Goal: Information Seeking & Learning: Find specific fact

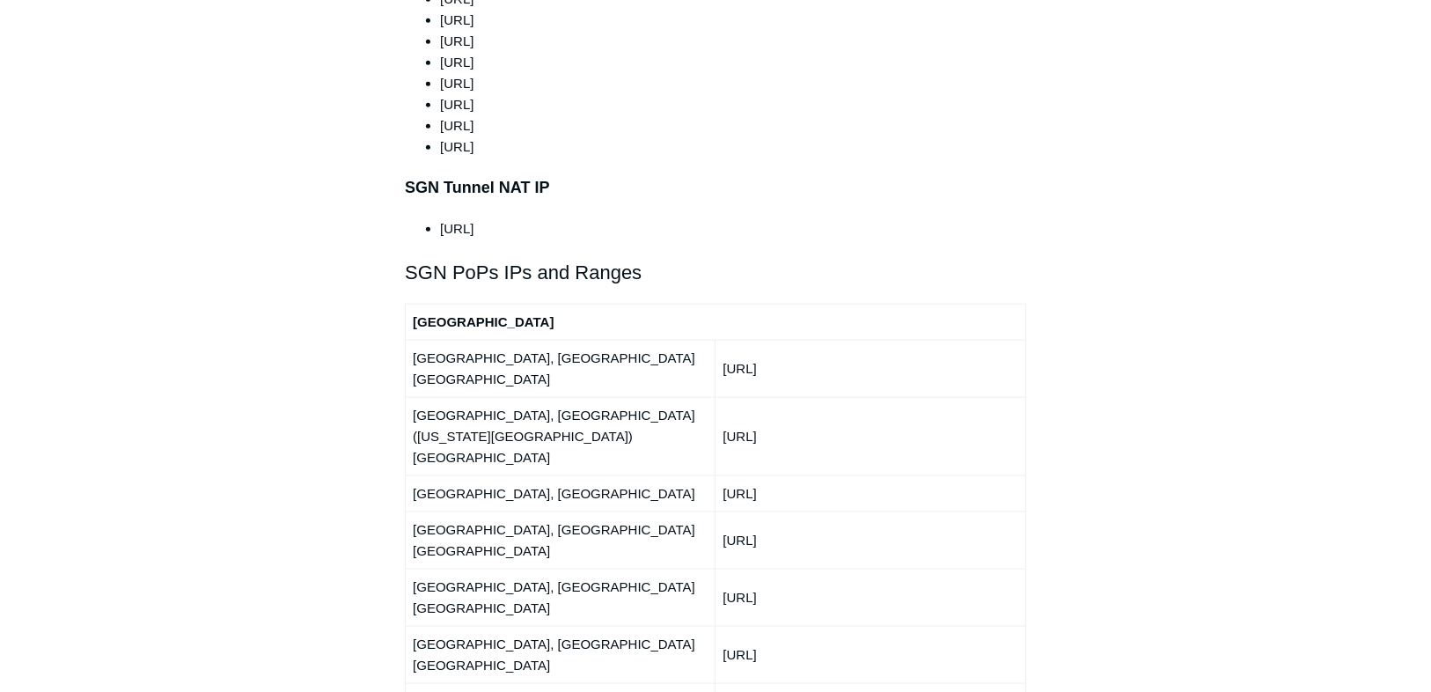
scroll to position [1971, 0]
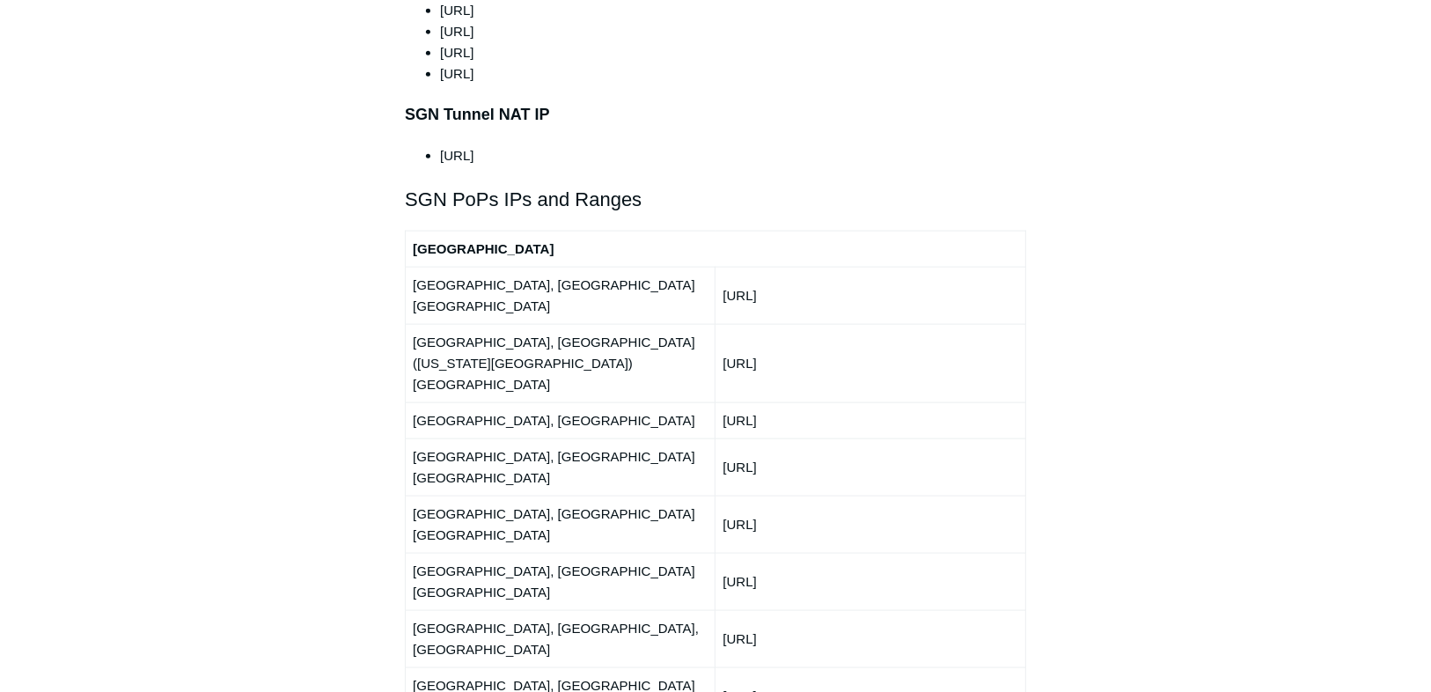
click at [873, 438] on td "[URL]" at bounding box center [870, 466] width 310 height 57
click at [771, 495] on td "[URL]" at bounding box center [870, 523] width 310 height 57
click at [775, 438] on td "[URL]" at bounding box center [870, 466] width 310 height 57
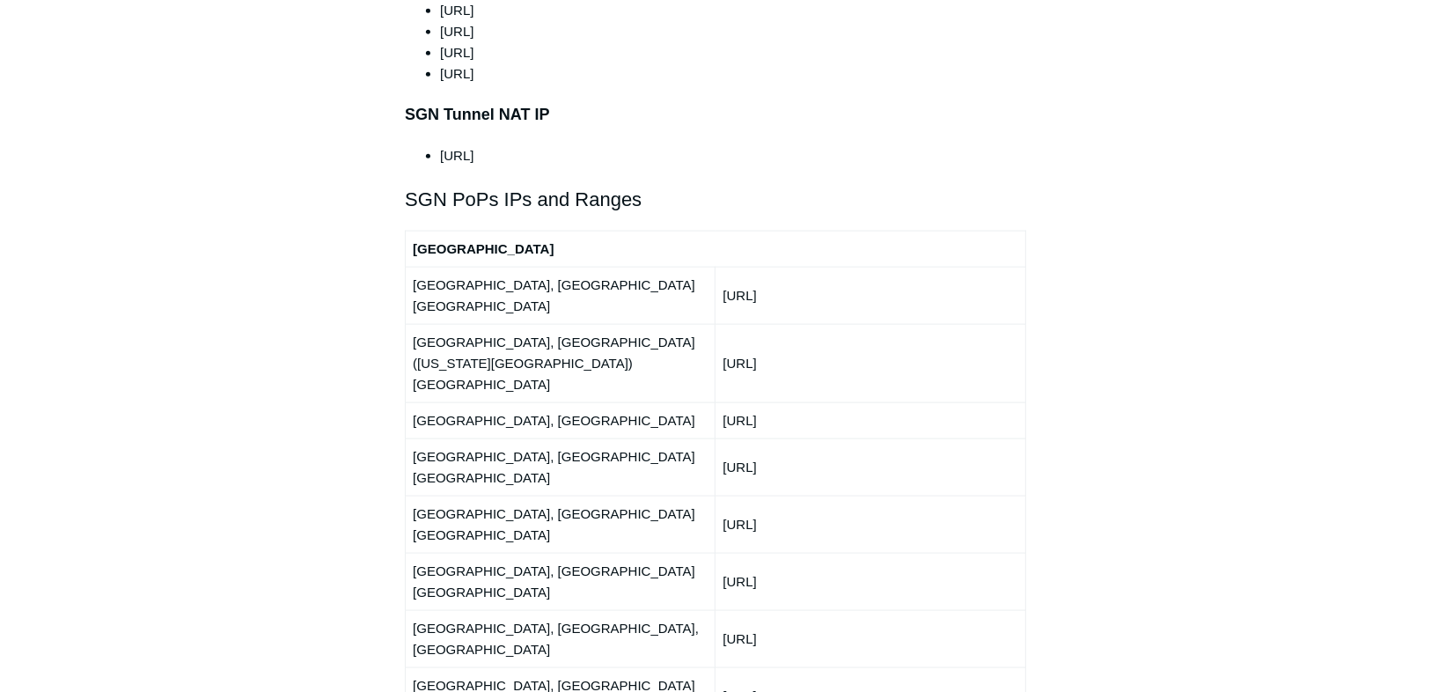
click at [775, 438] on td "[URL]" at bounding box center [870, 466] width 310 height 57
click at [777, 402] on td "[URL]" at bounding box center [870, 420] width 310 height 36
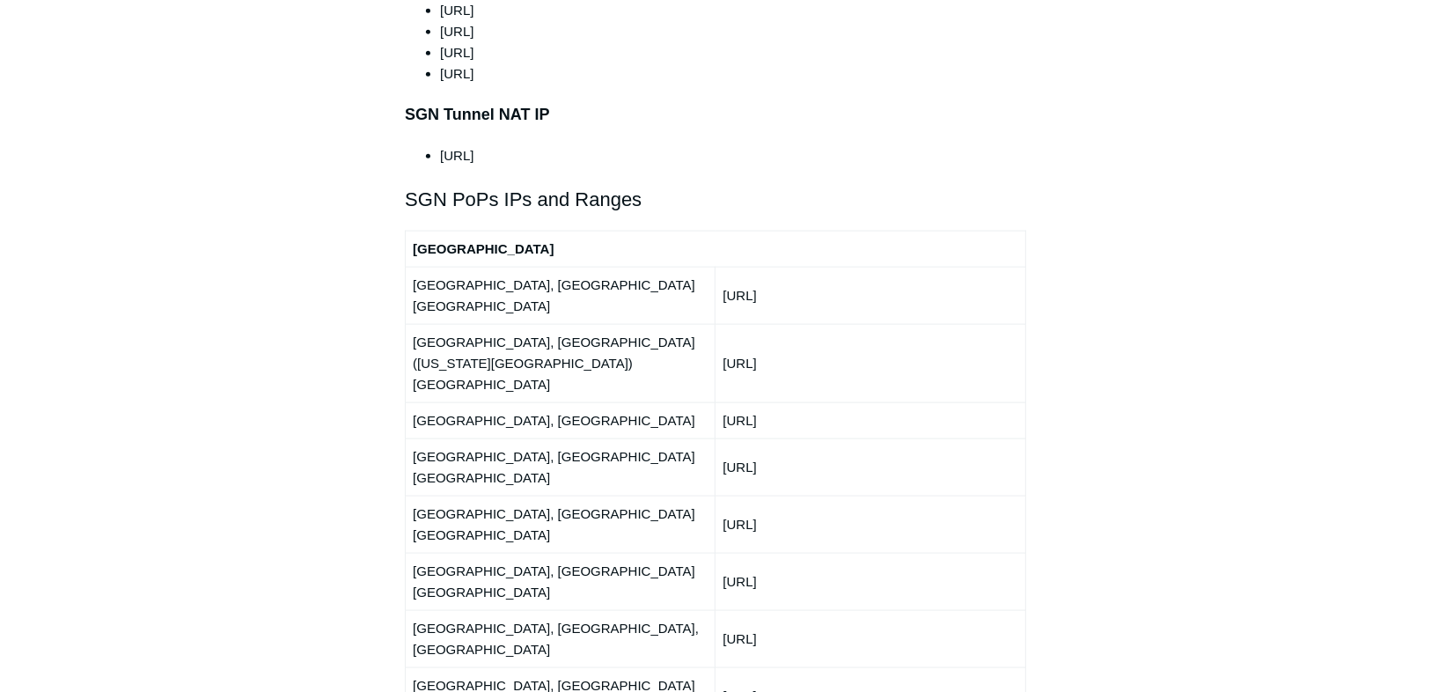
click at [776, 324] on td "[URL]" at bounding box center [870, 363] width 310 height 78
click at [791, 231] on td "[GEOGRAPHIC_DATA]" at bounding box center [716, 249] width 620 height 36
click at [794, 267] on td "[URL]" at bounding box center [870, 295] width 310 height 57
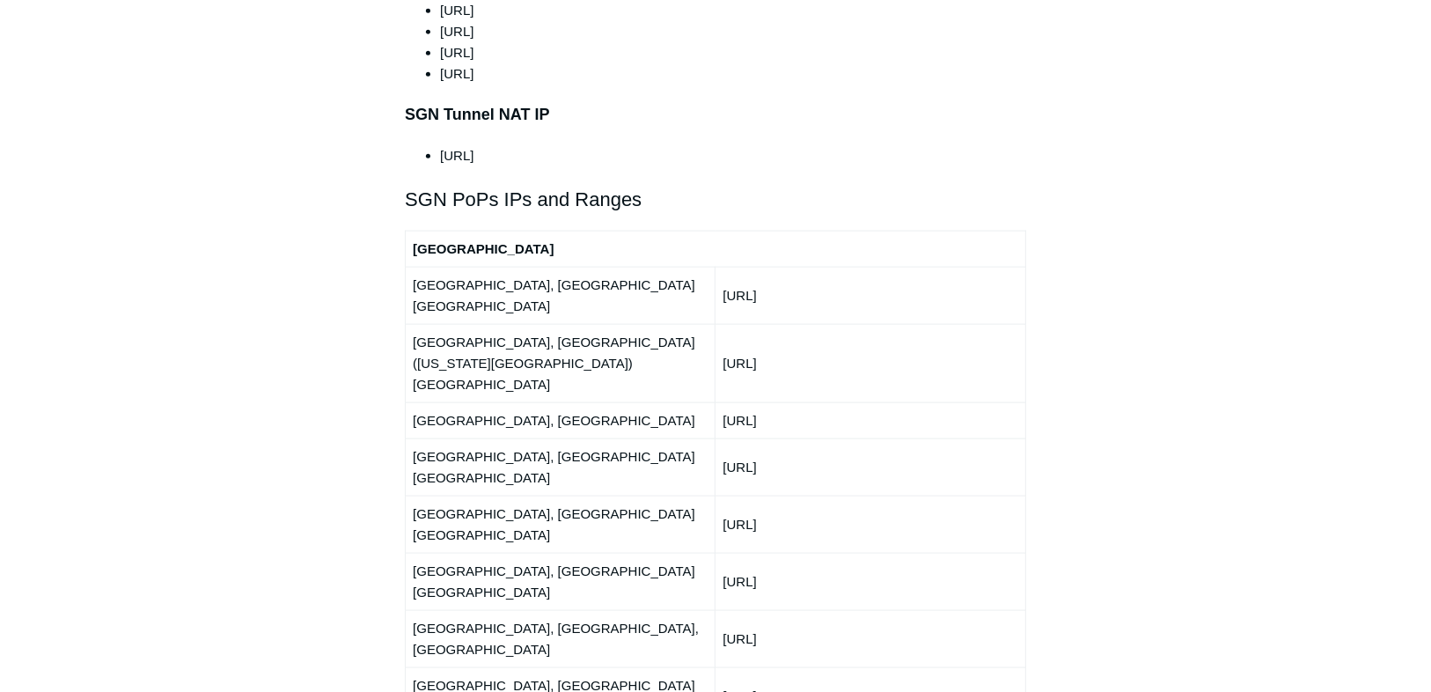
click at [794, 267] on td "[URL]" at bounding box center [870, 295] width 310 height 57
click at [795, 267] on td "[URL]" at bounding box center [870, 295] width 310 height 57
click at [871, 324] on td "[URL]" at bounding box center [870, 363] width 310 height 78
click at [810, 324] on td "[URL]" at bounding box center [870, 363] width 310 height 78
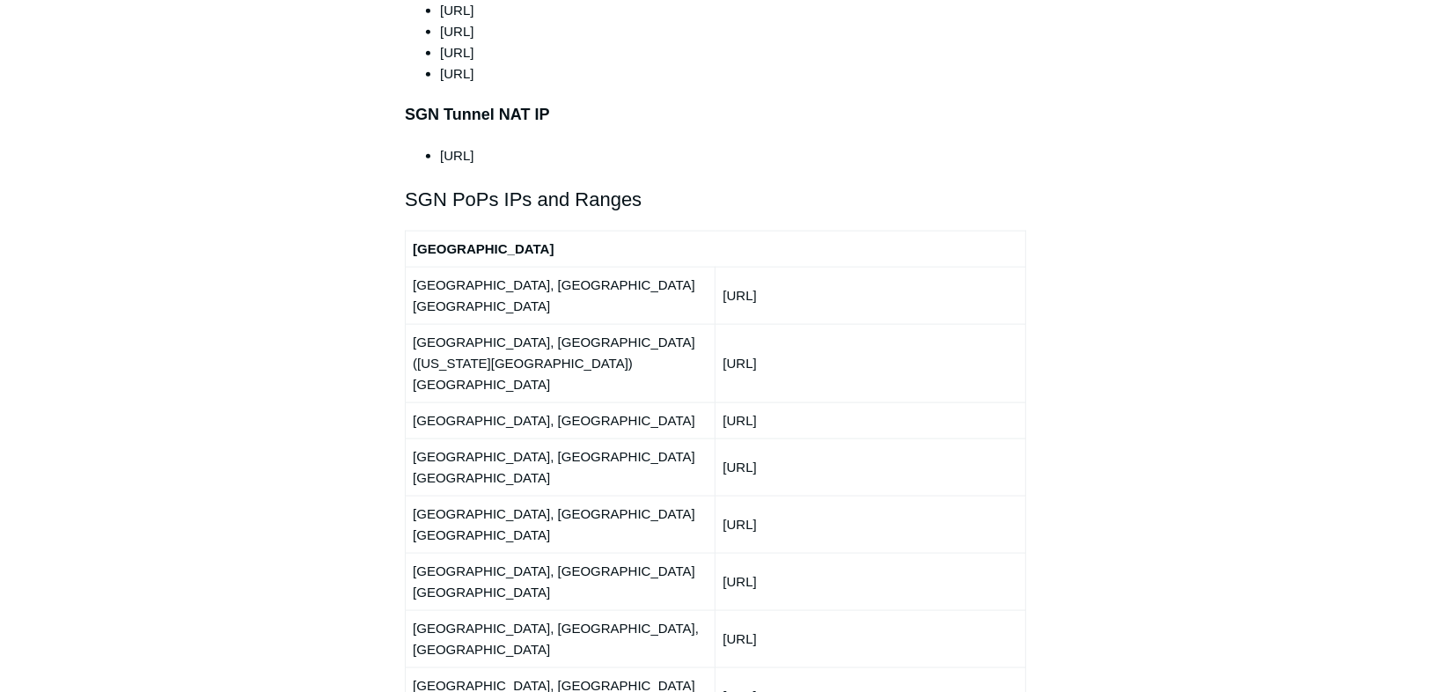
click at [787, 324] on td "[URL]" at bounding box center [870, 363] width 310 height 78
click at [788, 324] on td "[URL]" at bounding box center [870, 363] width 310 height 78
click at [795, 267] on td "[URL]" at bounding box center [870, 295] width 310 height 57
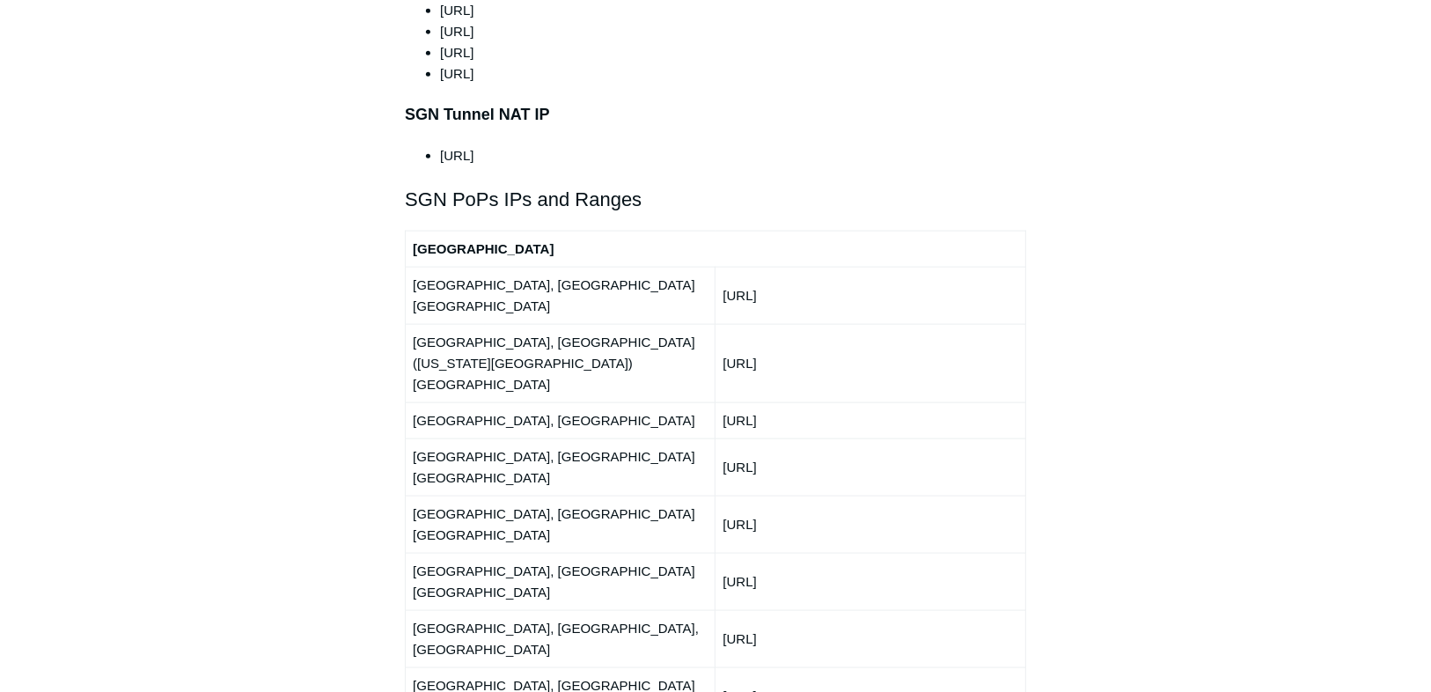
click at [795, 267] on td "[URL]" at bounding box center [870, 295] width 310 height 57
click at [799, 267] on td "[URL]" at bounding box center [870, 295] width 310 height 57
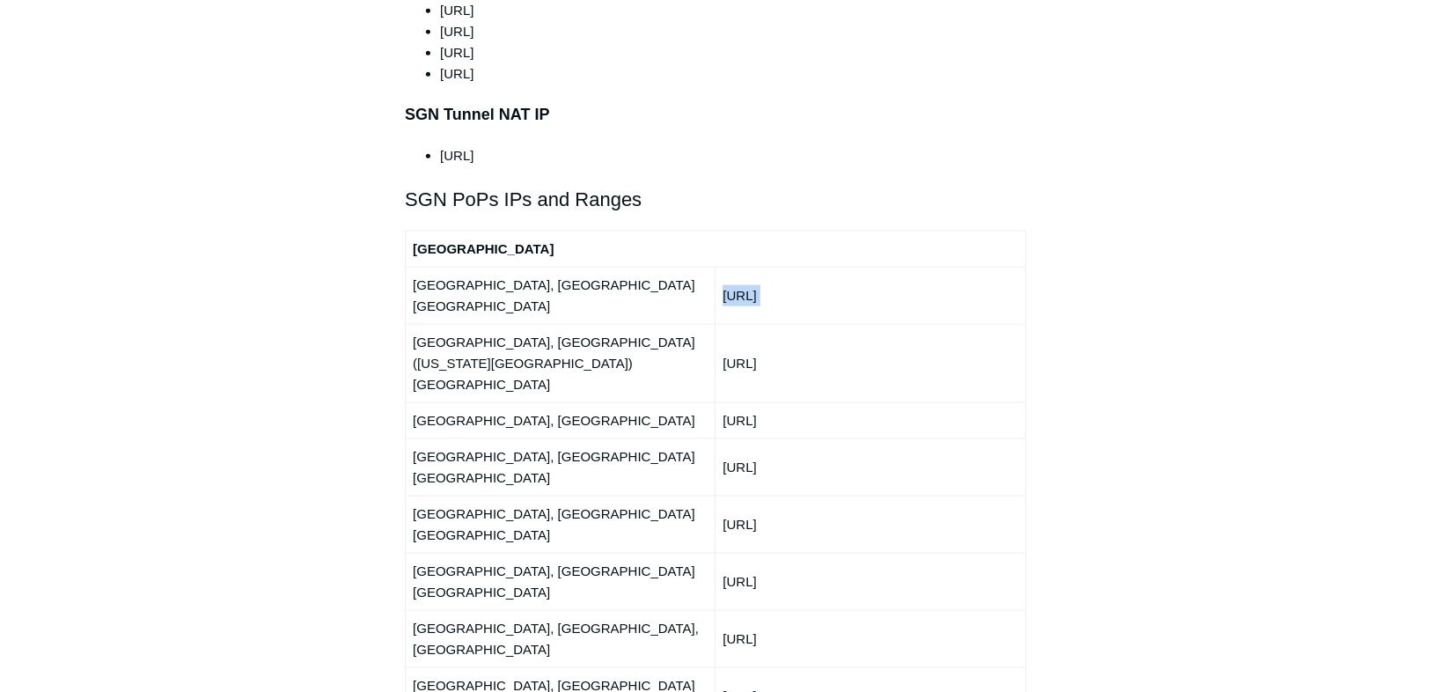
click at [852, 267] on td "[URL]" at bounding box center [870, 295] width 310 height 57
click at [846, 267] on td "[URL]" at bounding box center [870, 295] width 310 height 57
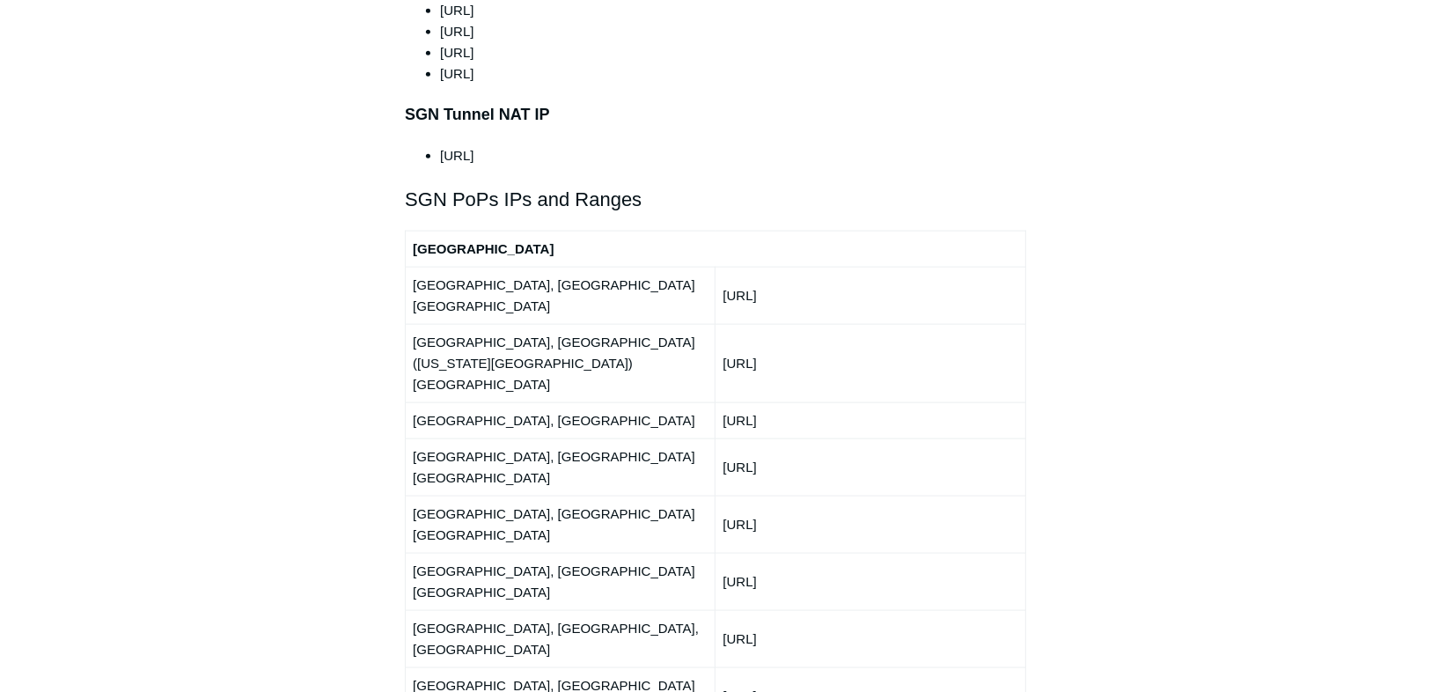
click at [777, 667] on td "[URL]" at bounding box center [870, 695] width 310 height 57
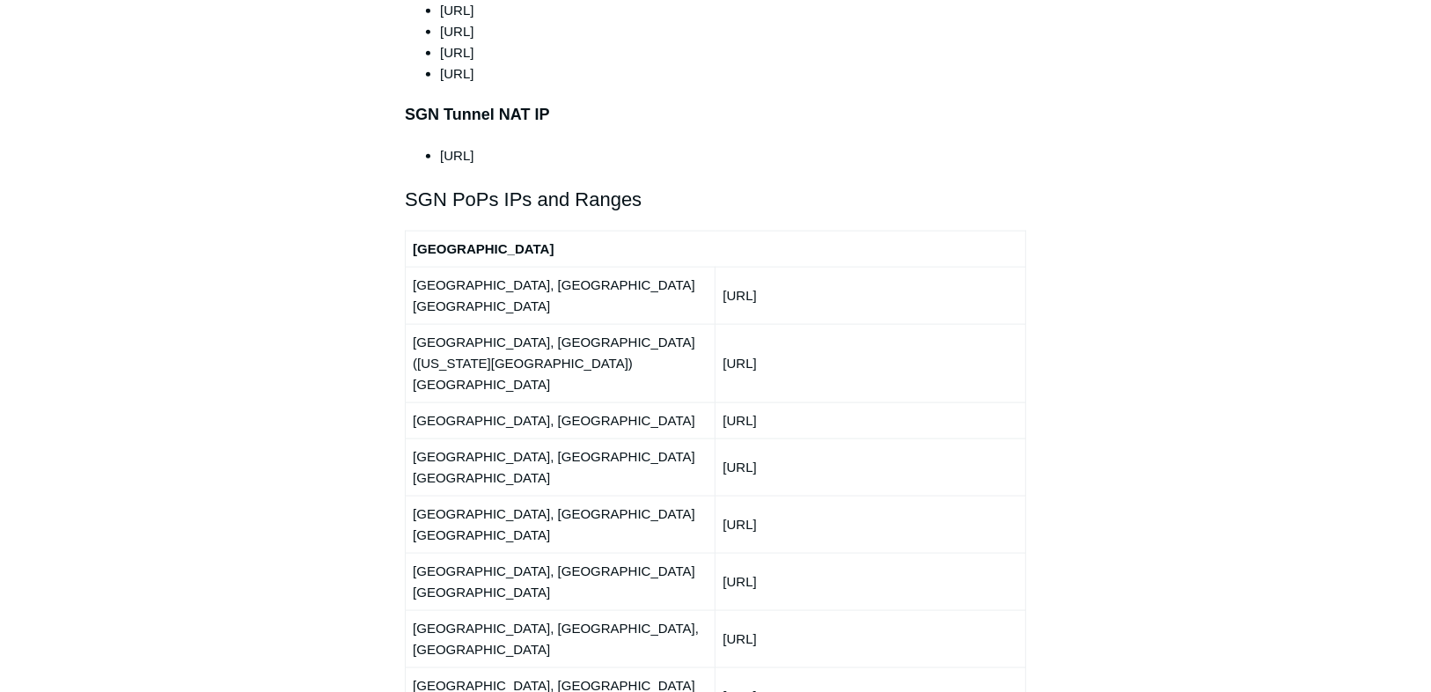
click at [767, 610] on td "[URL]" at bounding box center [870, 638] width 310 height 57
click at [763, 610] on td "[URL]" at bounding box center [870, 638] width 310 height 57
click at [758, 495] on td "[URL]" at bounding box center [870, 523] width 310 height 57
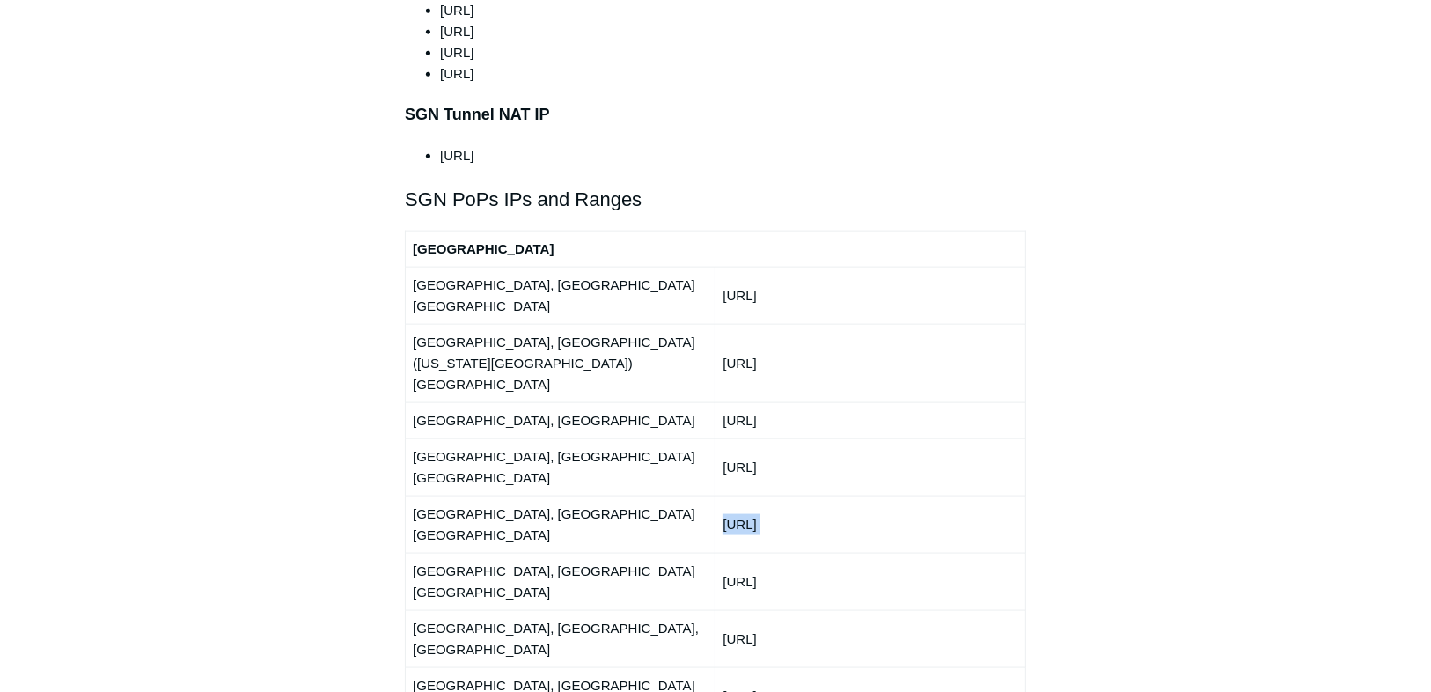
drag, startPoint x: 758, startPoint y: 375, endPoint x: 774, endPoint y: 358, distance: 23.0
click at [763, 495] on td "[URL]" at bounding box center [870, 523] width 310 height 57
click at [803, 402] on td "[URL]" at bounding box center [870, 420] width 310 height 36
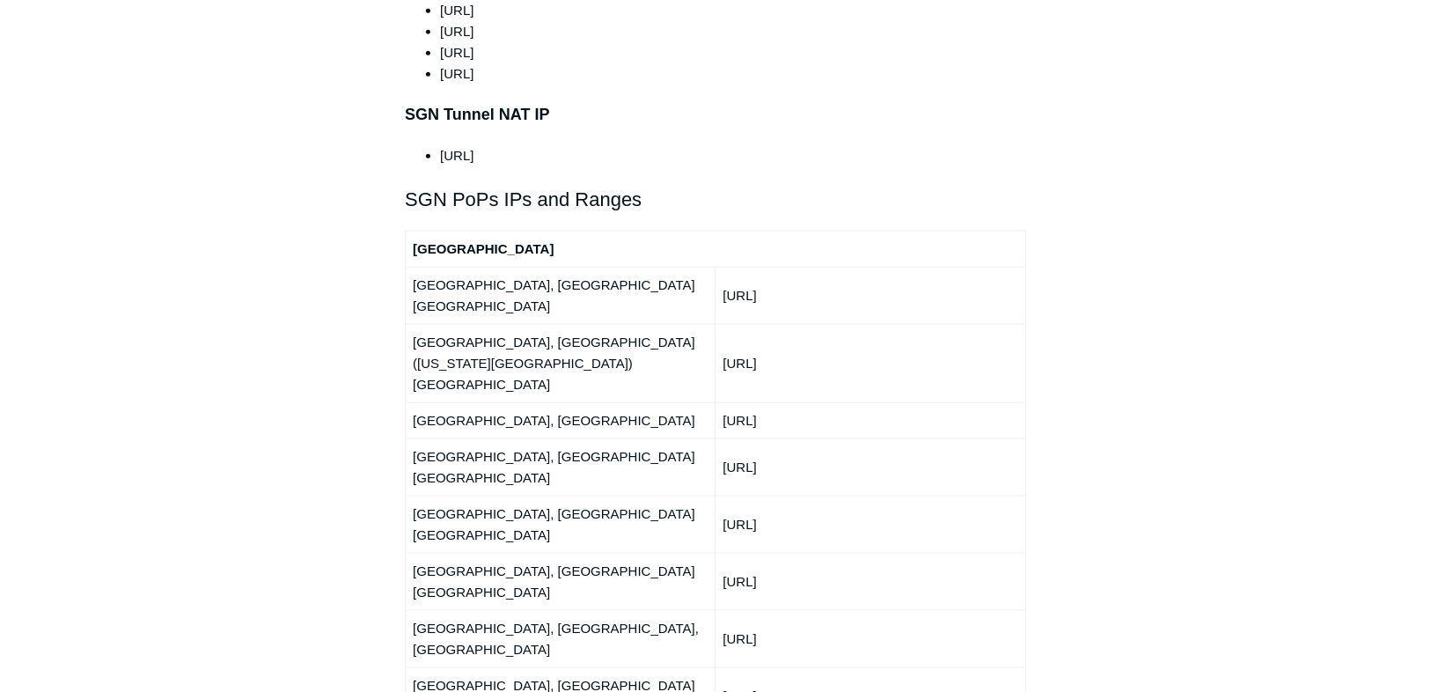
click at [782, 267] on td "[URL]" at bounding box center [870, 295] width 310 height 57
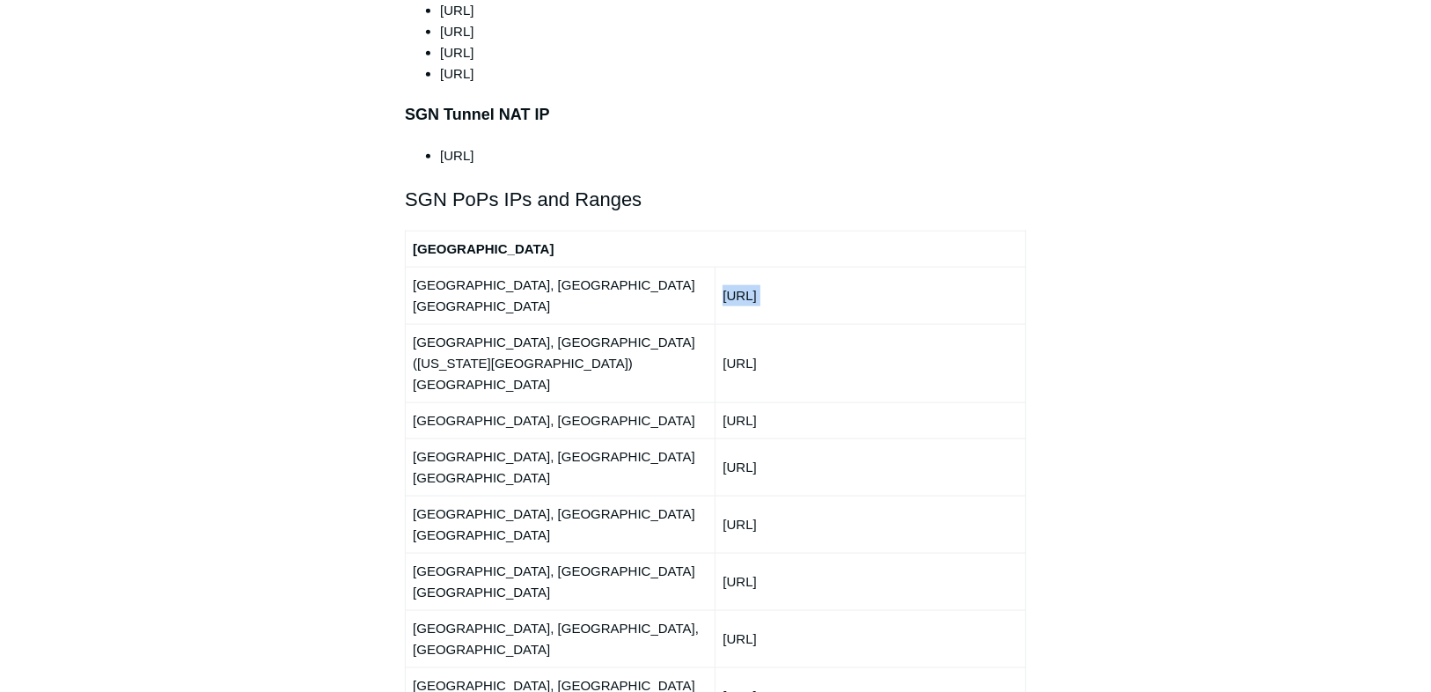
click at [926, 267] on td "[URL]" at bounding box center [870, 295] width 310 height 57
click at [871, 267] on td "[URL]" at bounding box center [870, 295] width 310 height 57
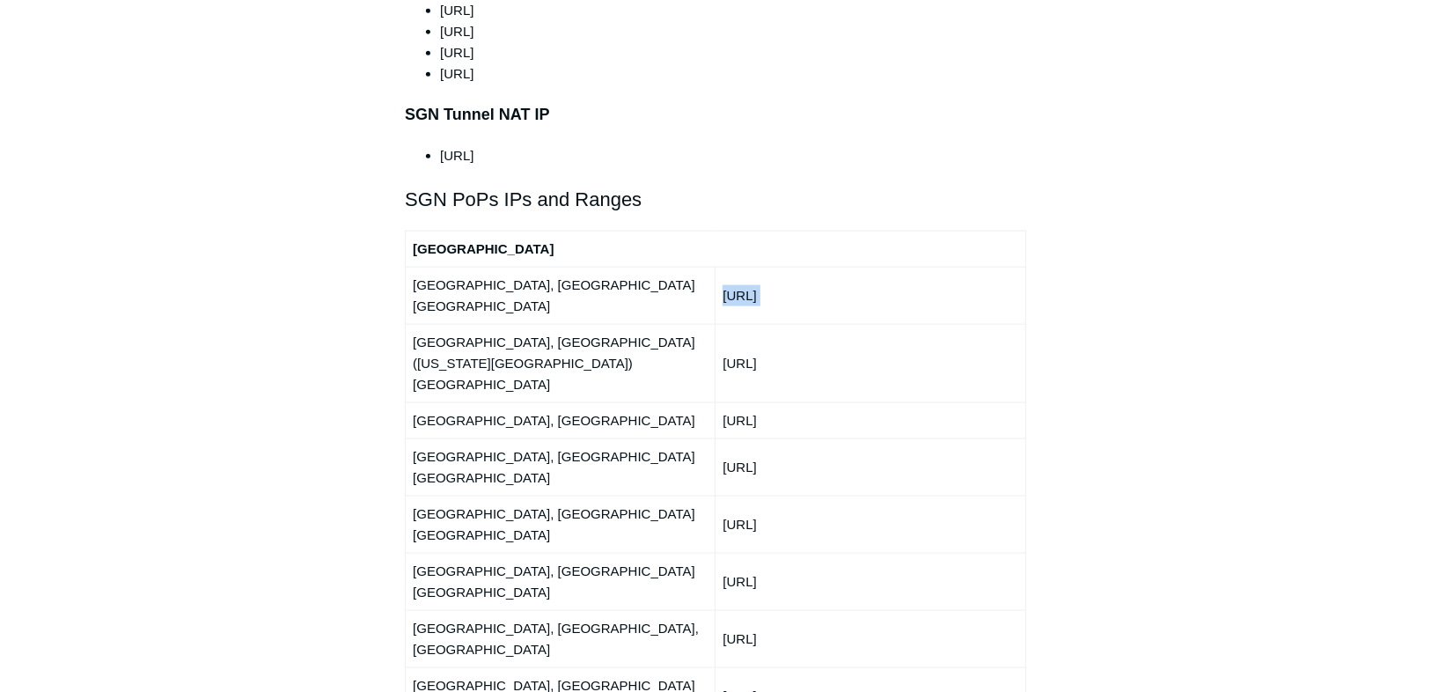
click at [871, 267] on td "[URL]" at bounding box center [870, 295] width 310 height 57
click at [893, 267] on td "[URL]" at bounding box center [870, 295] width 310 height 57
click at [632, 667] on td "[GEOGRAPHIC_DATA], [GEOGRAPHIC_DATA] [GEOGRAPHIC_DATA]" at bounding box center [561, 695] width 310 height 57
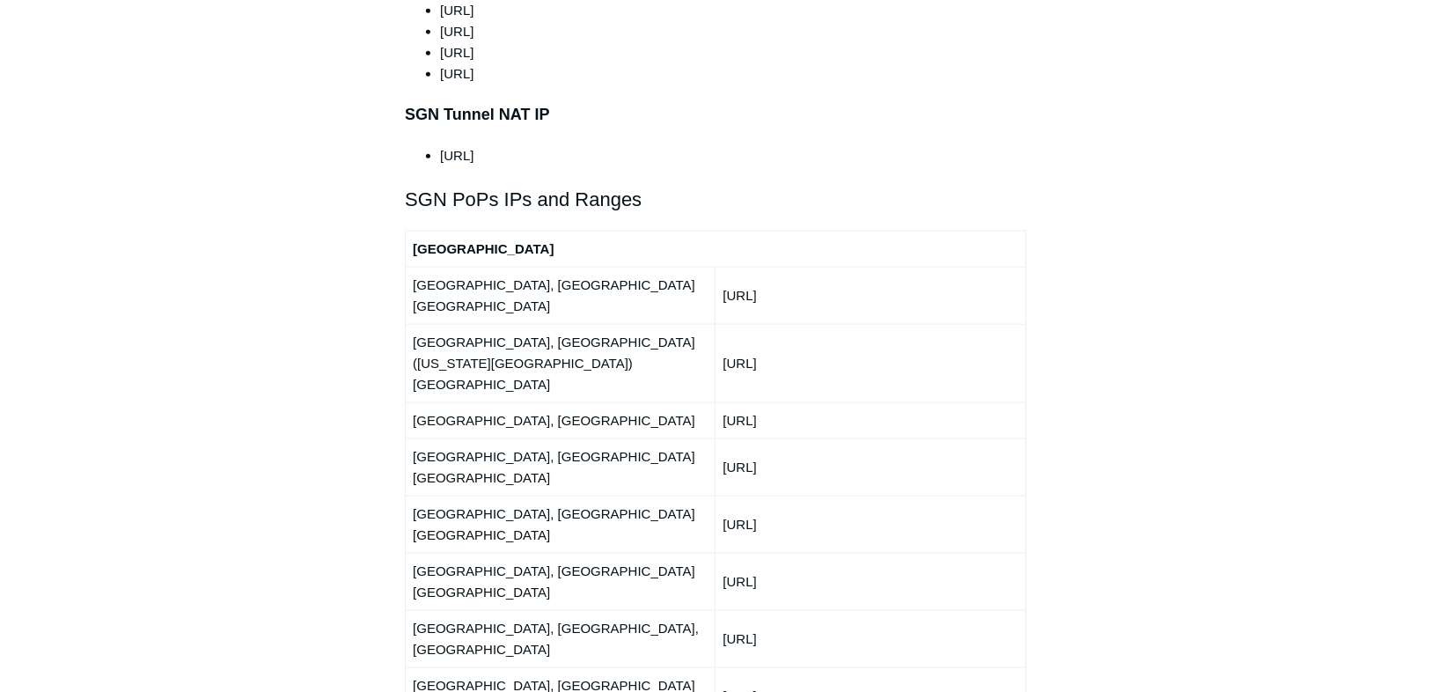
click at [582, 667] on td "[GEOGRAPHIC_DATA], [GEOGRAPHIC_DATA] [GEOGRAPHIC_DATA]" at bounding box center [561, 695] width 310 height 57
click at [769, 667] on td "[URL]" at bounding box center [870, 695] width 310 height 57
click at [766, 667] on td "[URL]" at bounding box center [870, 695] width 310 height 57
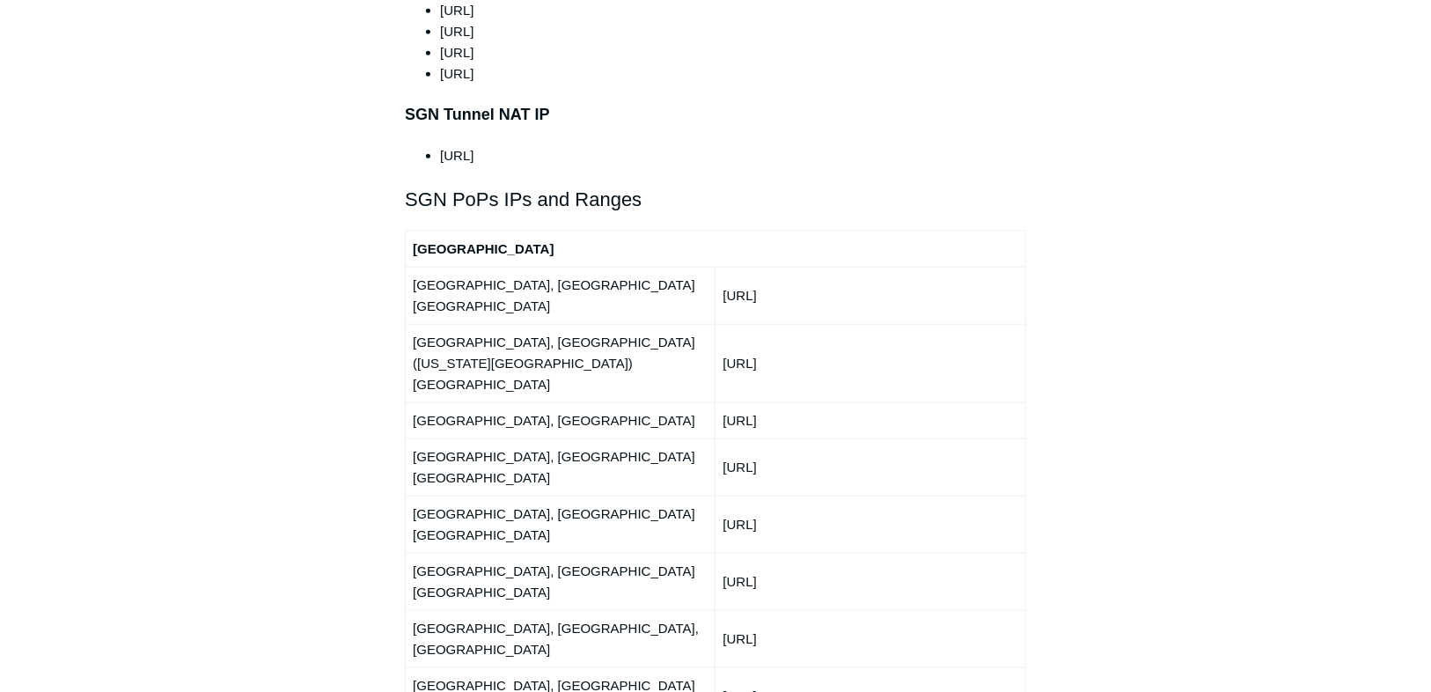
click at [766, 667] on td "[URL]" at bounding box center [870, 695] width 310 height 57
click at [763, 667] on td "[URL]" at bounding box center [870, 695] width 310 height 57
click at [874, 610] on td "[URL]" at bounding box center [870, 638] width 310 height 57
click at [358, 396] on aside "Articles in this section Deployment Guide Outbound Firewall Rules and IPs used …" at bounding box center [291, 502] width 173 height 4628
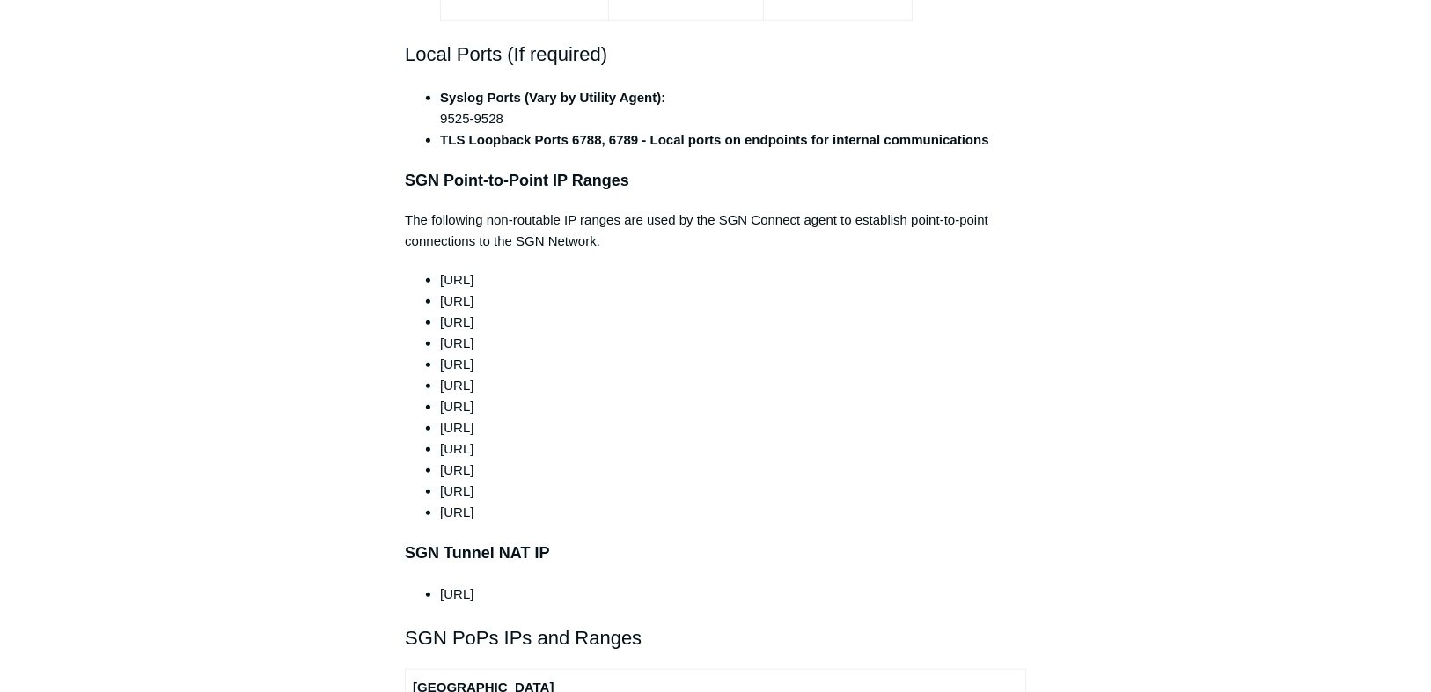
scroll to position [1408, 0]
